Goal: Check status: Check status

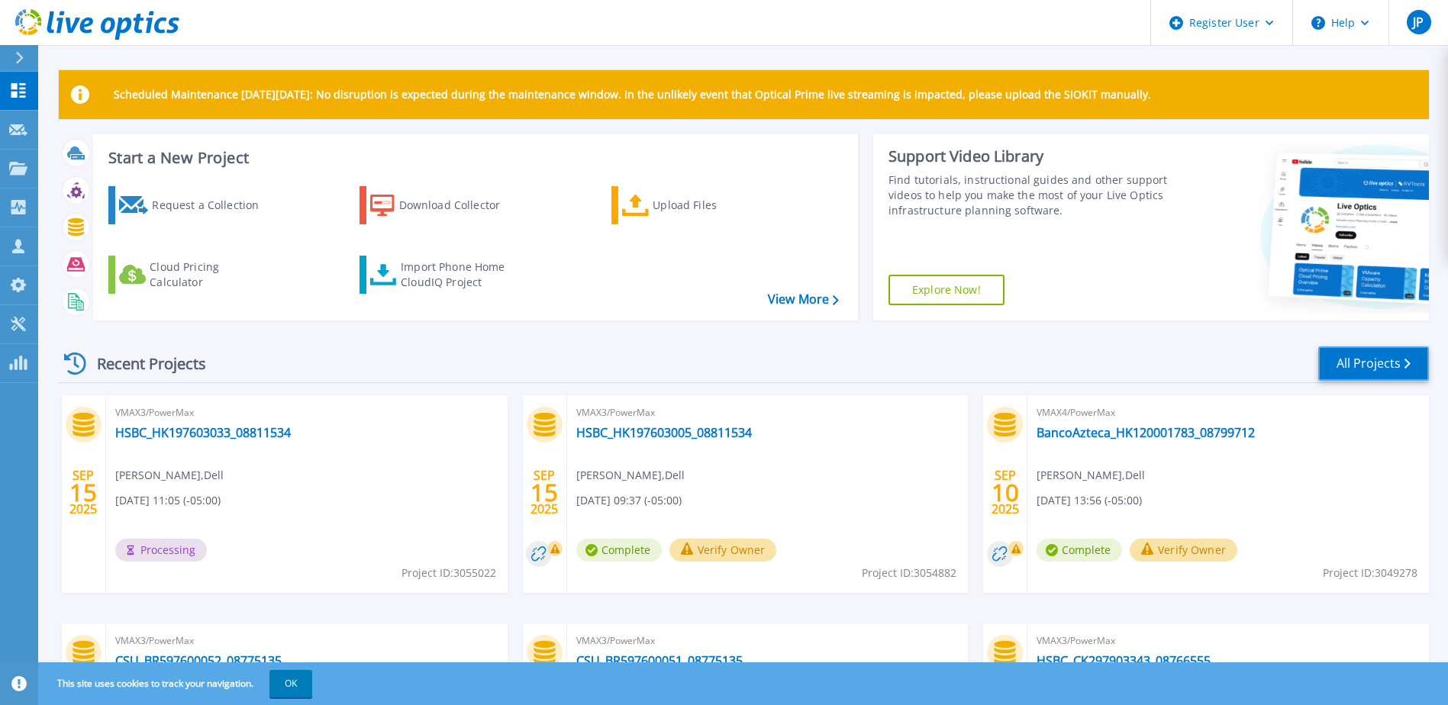
click at [1352, 359] on link "All Projects" at bounding box center [1373, 363] width 111 height 34
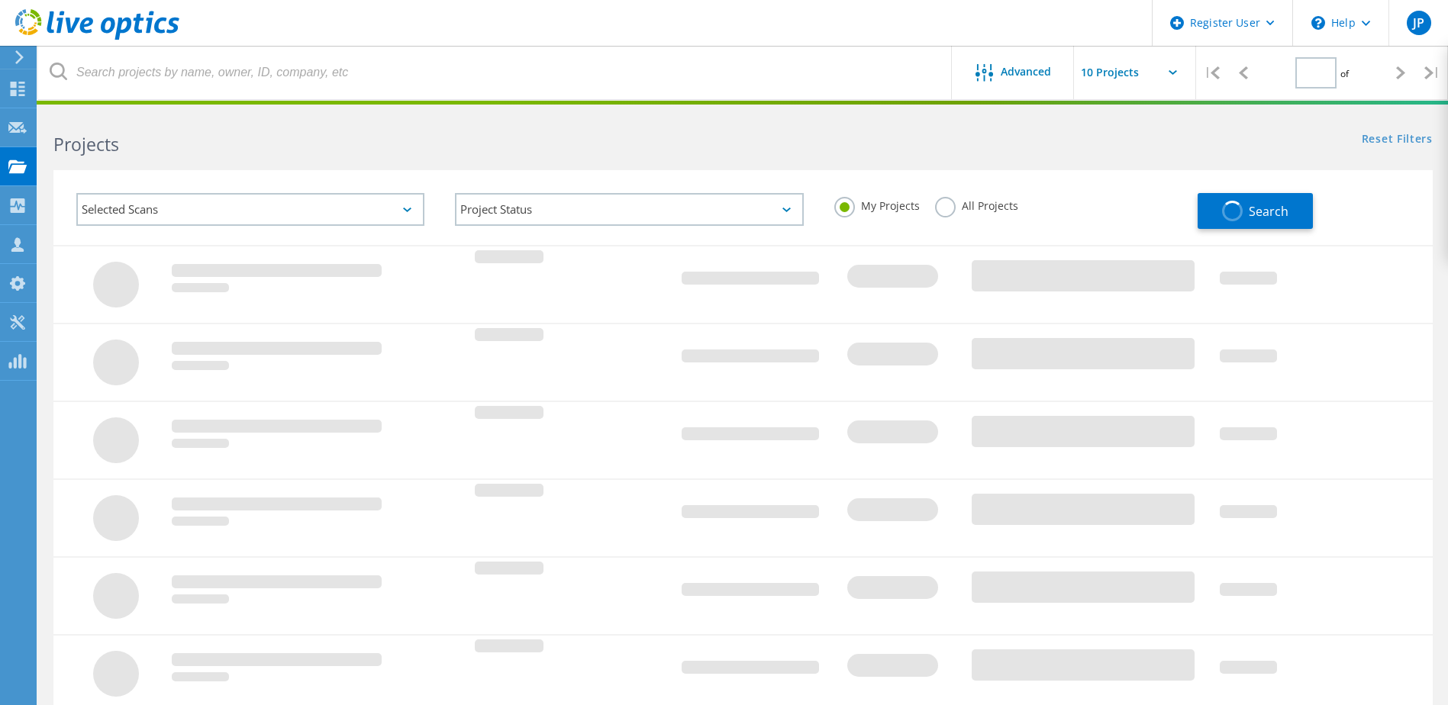
type input "1"
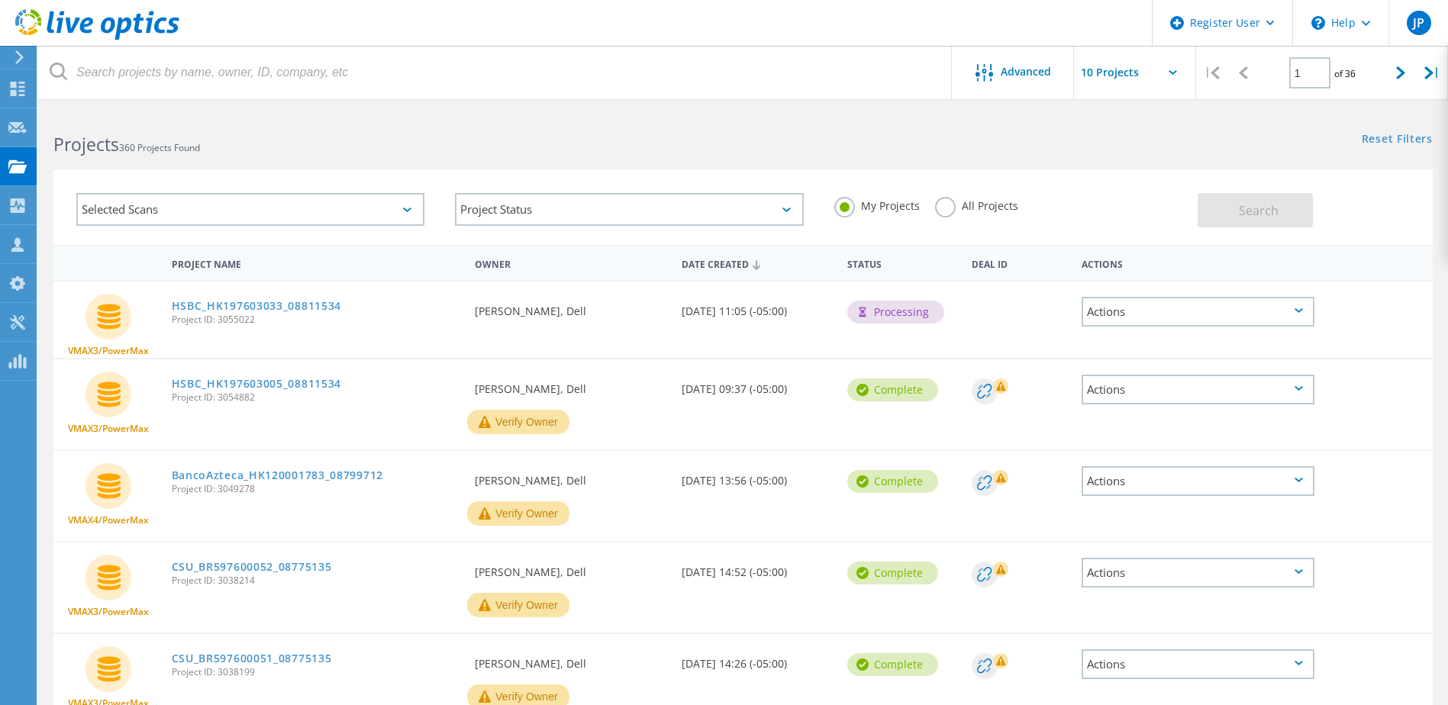
click at [600, 137] on h2 "Projects 360 Projects Found" at bounding box center [390, 144] width 674 height 25
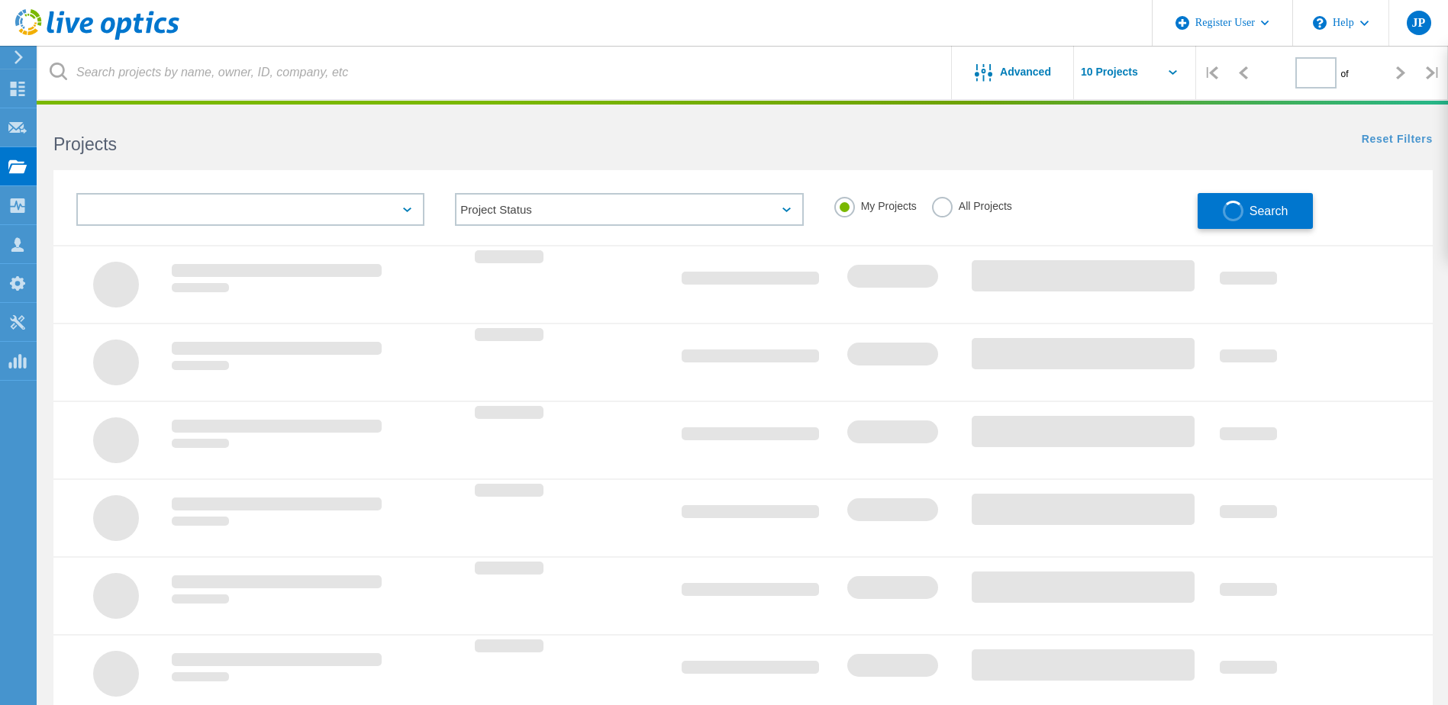
type input "1"
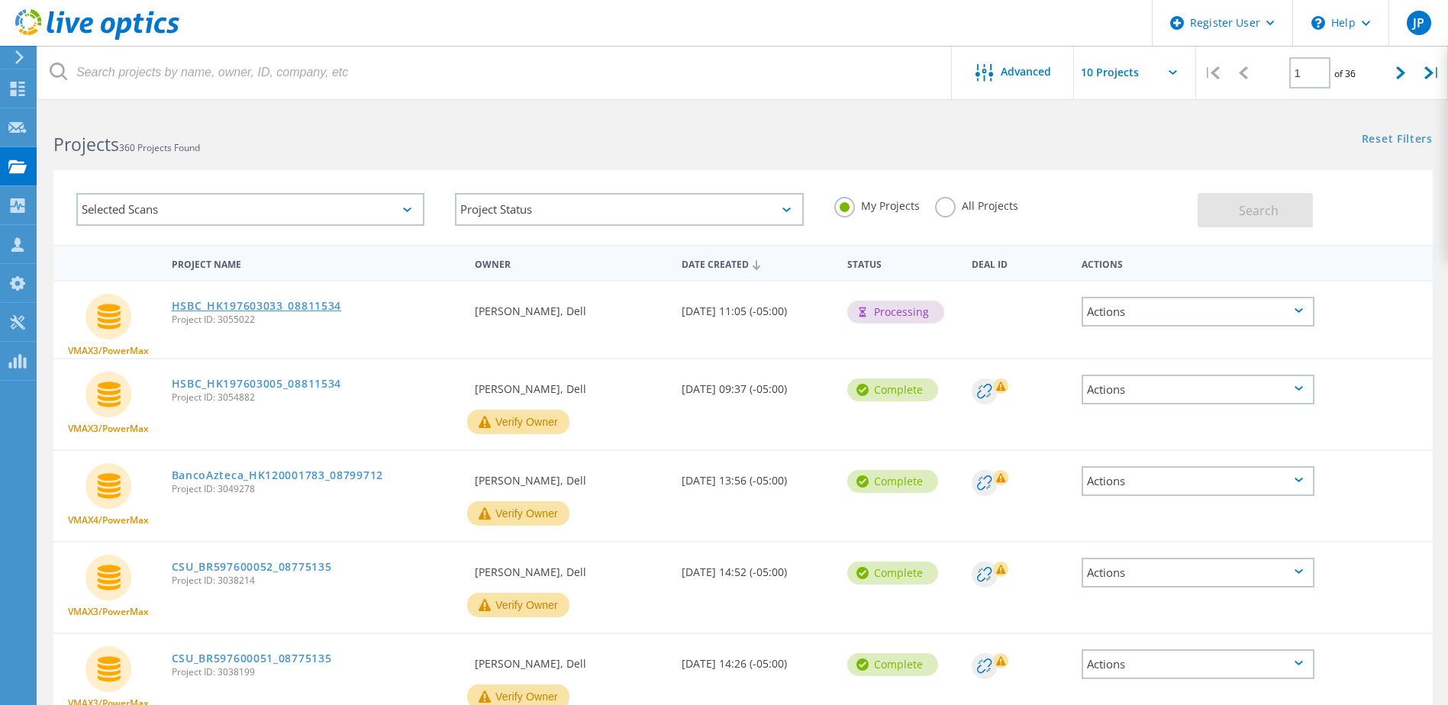
click at [304, 308] on link "HSBC_HK197603033_08811534" at bounding box center [257, 306] width 170 height 11
